Goal: Check status: Check status

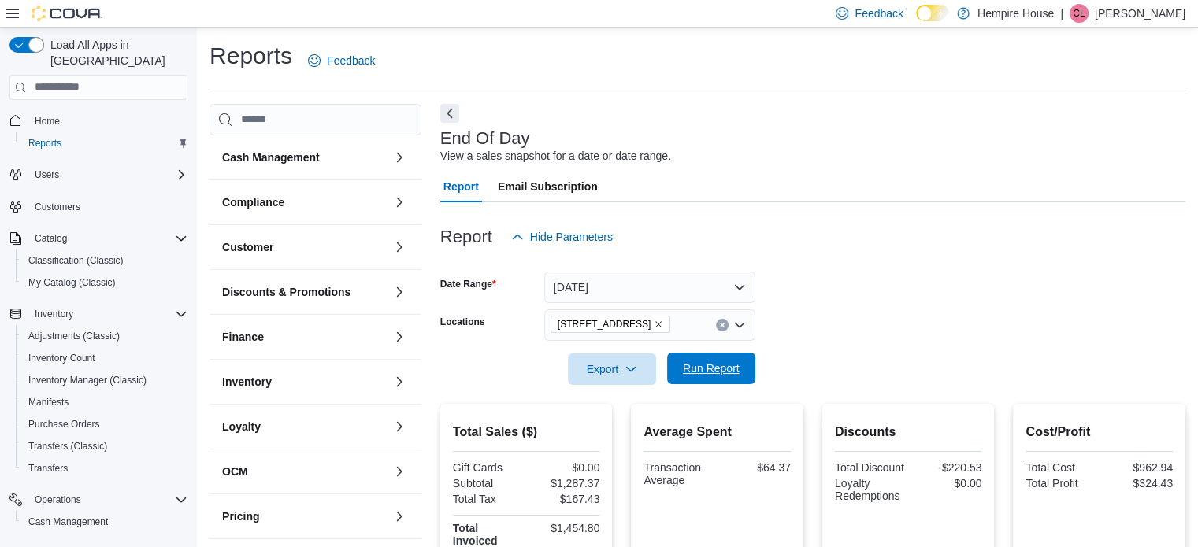
click at [706, 361] on span "Run Report" at bounding box center [710, 369] width 69 height 32
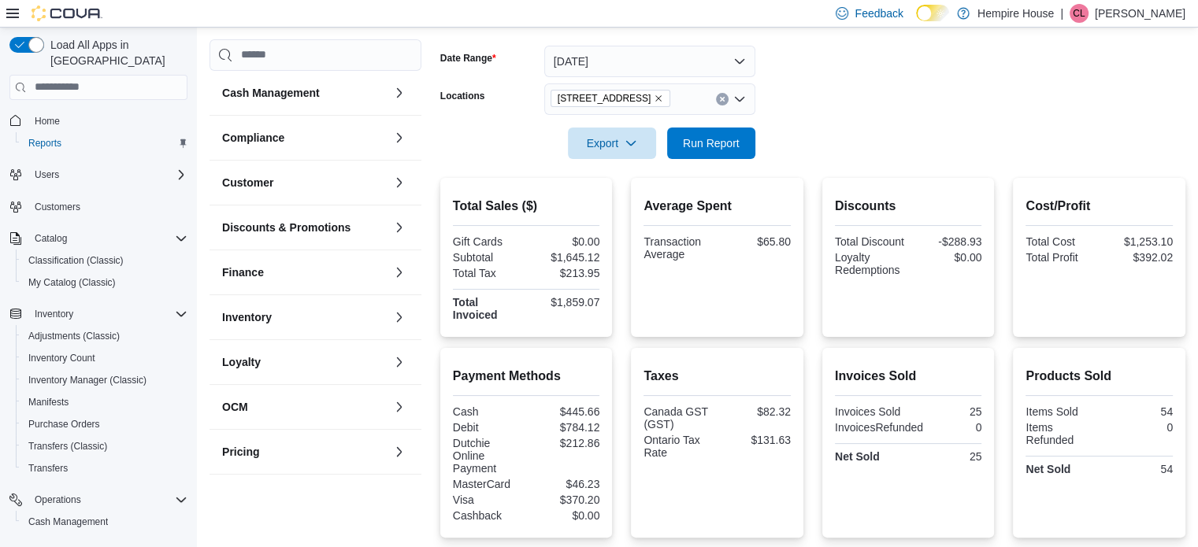
scroll to position [236, 0]
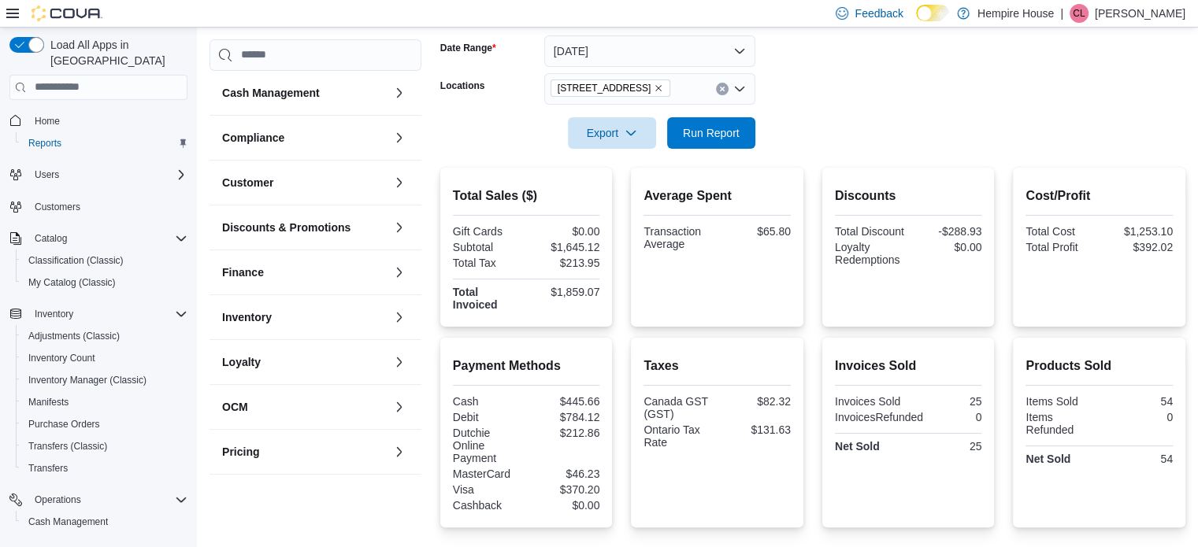
click at [725, 88] on button "Clear input" at bounding box center [722, 89] width 13 height 13
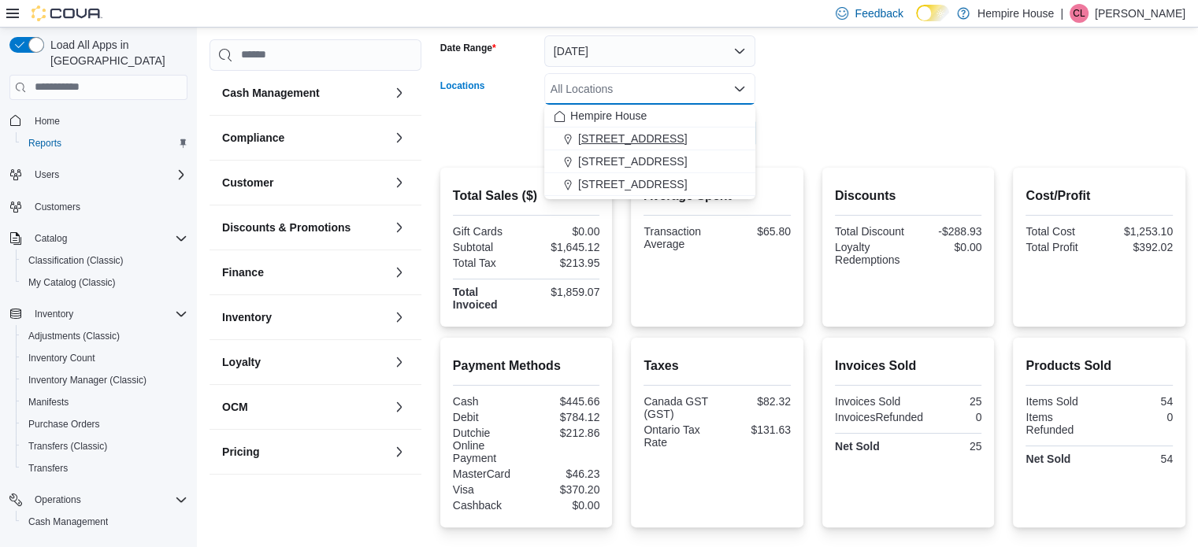
click at [623, 133] on span "[STREET_ADDRESS]" at bounding box center [632, 139] width 109 height 16
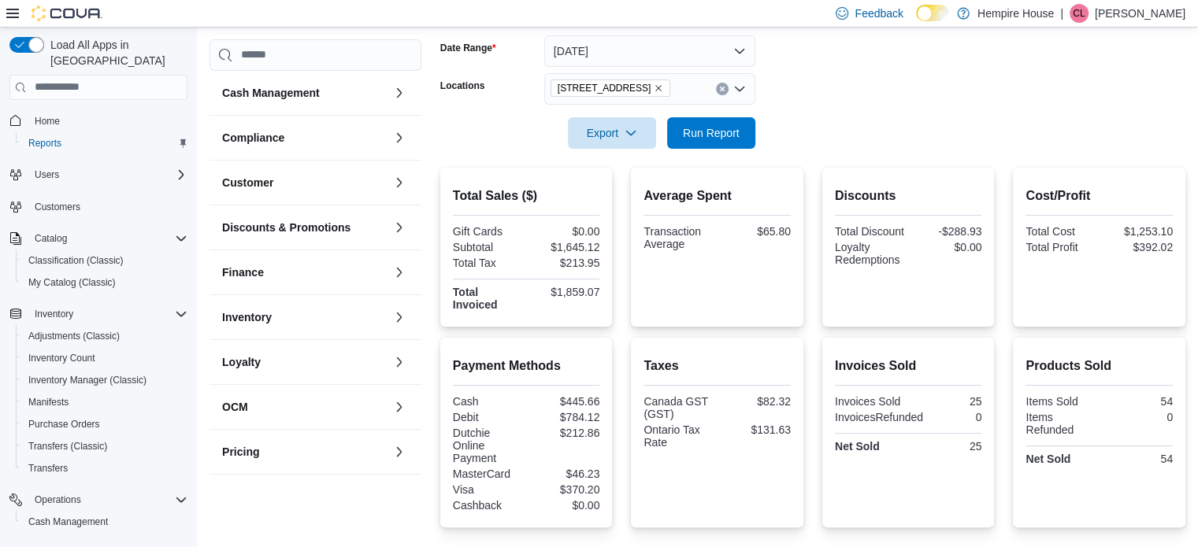
click at [917, 163] on div at bounding box center [812, 158] width 745 height 19
click at [689, 133] on span "Run Report" at bounding box center [711, 132] width 57 height 16
click at [717, 91] on button "Clear input" at bounding box center [722, 89] width 13 height 13
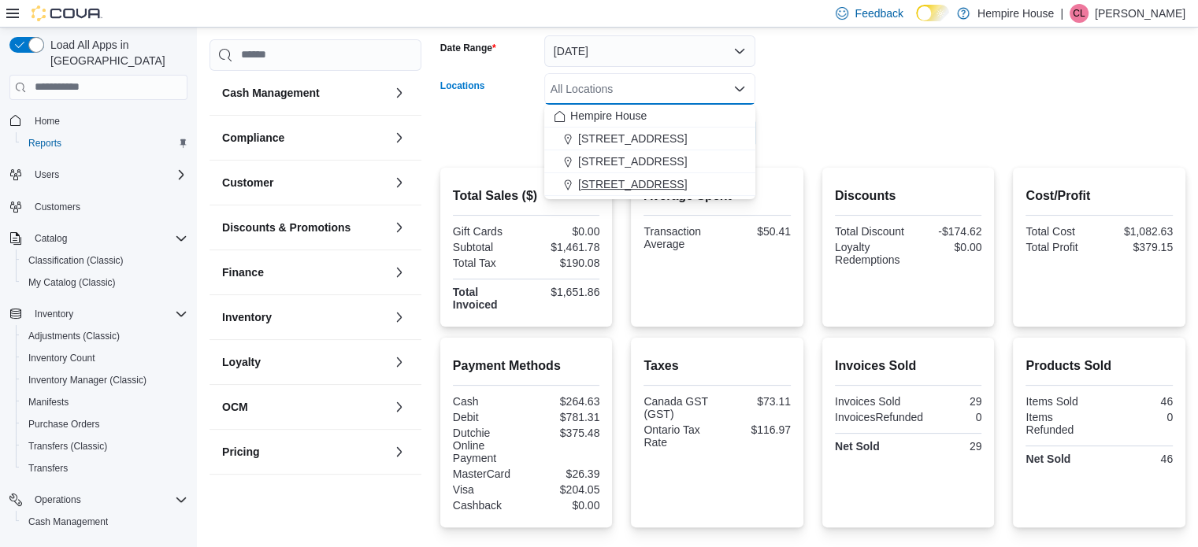
click at [658, 187] on div "[STREET_ADDRESS]" at bounding box center [650, 184] width 192 height 16
click at [769, 130] on form "Date Range [DATE] Locations [STREET_ADDRESS] Combo box. Selected. [STREET_ADDRE…" at bounding box center [812, 83] width 745 height 132
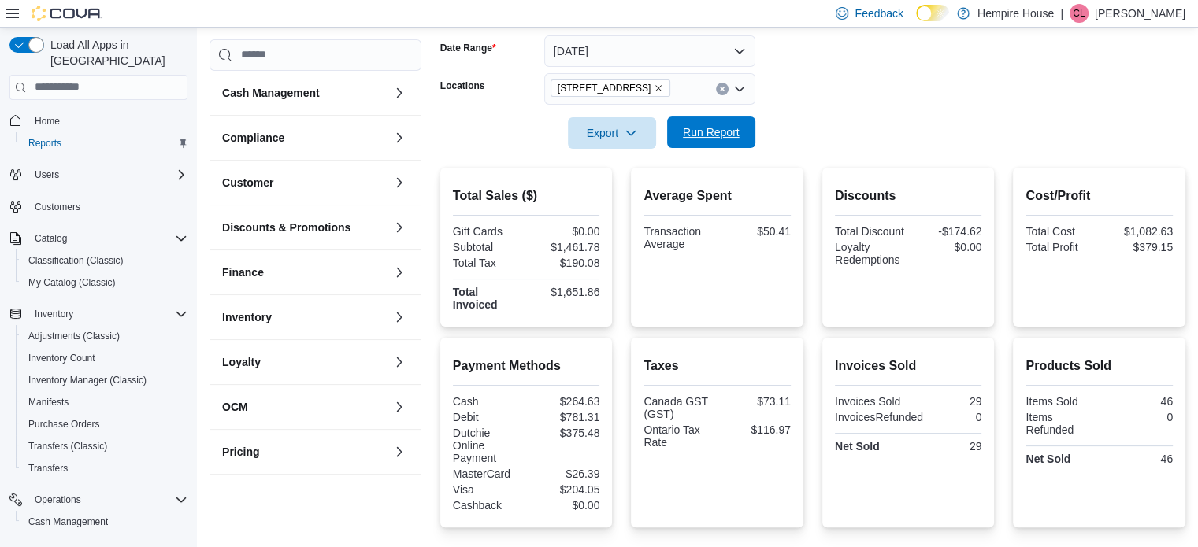
click at [686, 140] on span "Run Report" at bounding box center [710, 133] width 69 height 32
click at [722, 91] on icon "Clear input" at bounding box center [722, 89] width 6 height 6
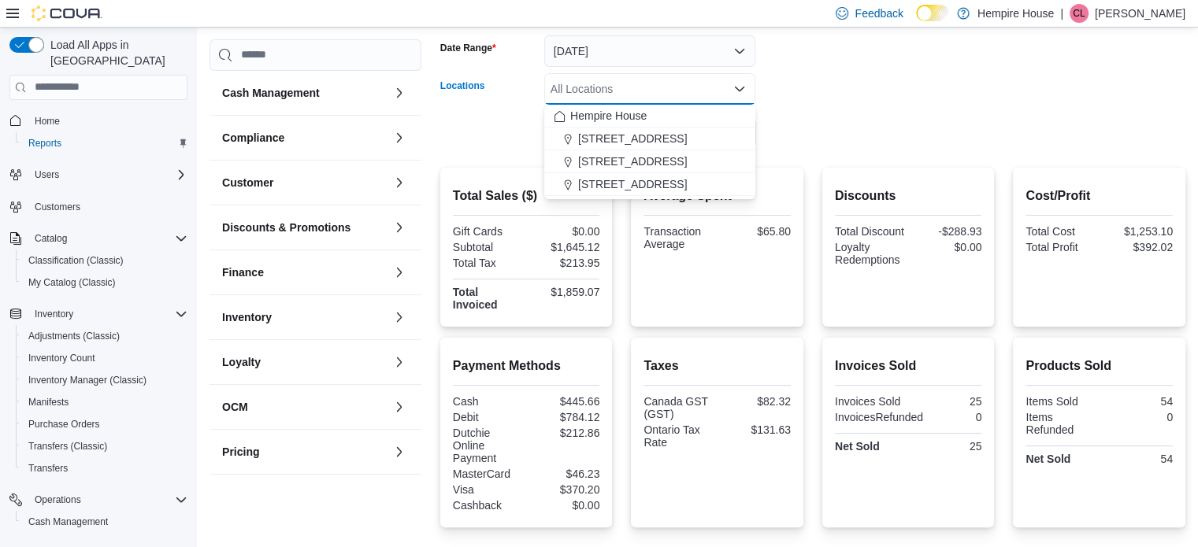
click at [828, 103] on form "Date Range [DATE] Locations All Locations Combo box. Selected. Combo box input.…" at bounding box center [812, 83] width 745 height 132
